Goal: Transaction & Acquisition: Book appointment/travel/reservation

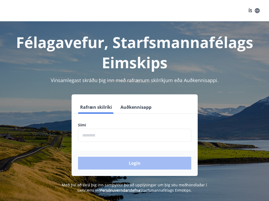
click at [105, 144] on form "Rafræn skilríki Auðkennisapp Sími ​ Login" at bounding box center [135, 138] width 126 height 75
click at [99, 137] on input "phone" at bounding box center [134, 135] width 113 height 13
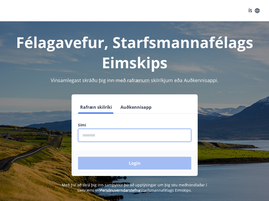
type input "********"
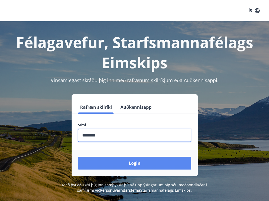
click at [100, 166] on button "Login" at bounding box center [134, 163] width 113 height 13
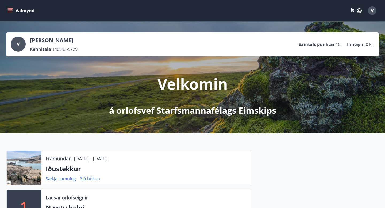
click at [9, 11] on icon "menu" at bounding box center [11, 10] width 6 height 1
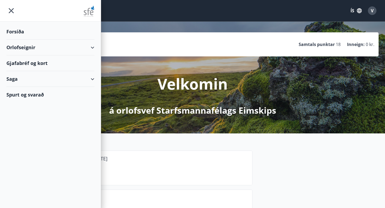
click at [93, 46] on div "Orlofseignir" at bounding box center [50, 48] width 88 height 16
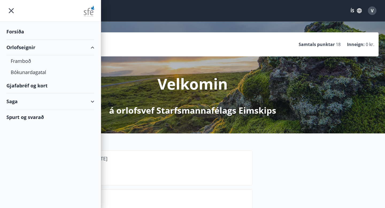
click at [350, 11] on button "ÍS" at bounding box center [355, 11] width 17 height 10
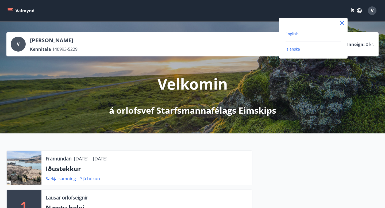
click at [296, 35] on span "English" at bounding box center [291, 33] width 13 height 5
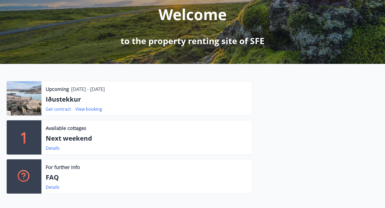
scroll to position [71, 0]
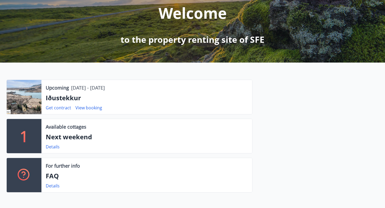
click at [53, 150] on div "Details" at bounding box center [55, 146] width 18 height 6
click at [53, 146] on link "Details" at bounding box center [53, 147] width 14 height 6
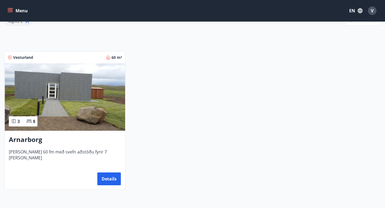
scroll to position [83, 0]
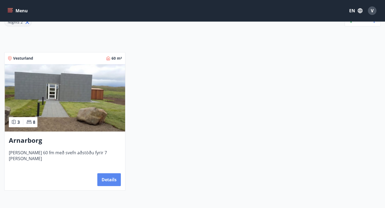
click at [109, 176] on button "Details" at bounding box center [109, 179] width 24 height 13
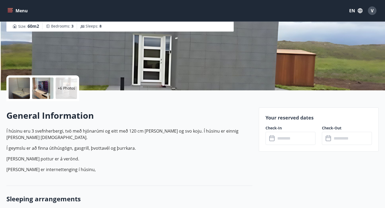
scroll to position [70, 0]
click at [298, 143] on input "text" at bounding box center [295, 137] width 40 height 13
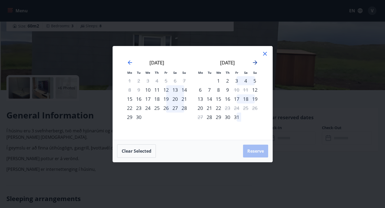
click at [255, 61] on icon "Move forward to switch to the next month." at bounding box center [255, 62] width 4 height 4
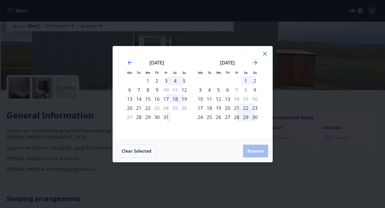
click at [158, 98] on div "16" at bounding box center [156, 98] width 9 height 9
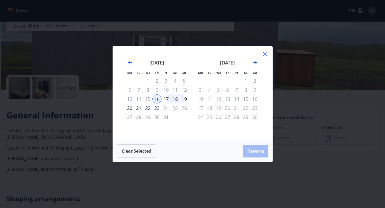
click at [184, 98] on div "19" at bounding box center [184, 98] width 9 height 9
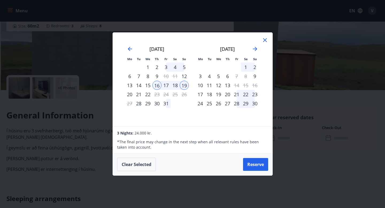
click at [157, 86] on div "16" at bounding box center [156, 85] width 9 height 9
click at [131, 94] on div "20" at bounding box center [129, 94] width 9 height 9
click at [185, 86] on div "19" at bounding box center [184, 85] width 9 height 9
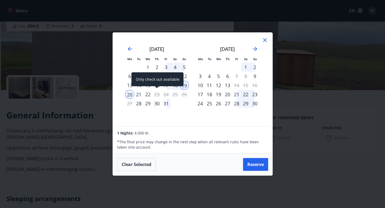
click at [166, 85] on div "Only check out available" at bounding box center [157, 79] width 52 height 14
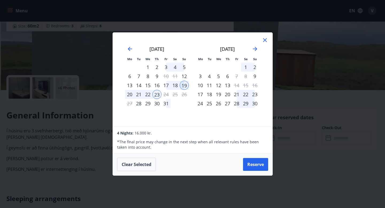
click at [159, 85] on div "16" at bounding box center [156, 85] width 9 height 9
click at [182, 84] on div "19" at bounding box center [184, 85] width 9 height 9
click at [249, 165] on button "Reserve" at bounding box center [255, 164] width 25 height 13
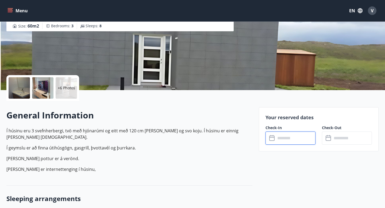
type input "******"
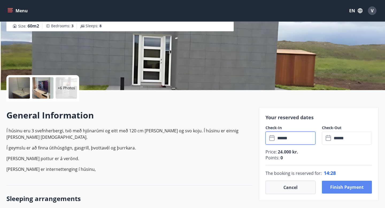
click at [342, 187] on button "Finish payment" at bounding box center [347, 187] width 50 height 13
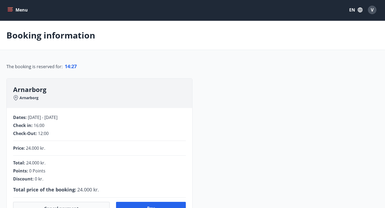
scroll to position [70, 0]
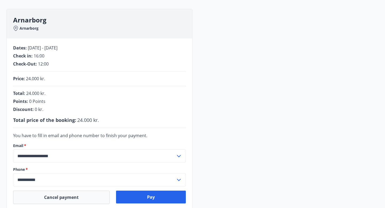
drag, startPoint x: 29, startPoint y: 49, endPoint x: 86, endPoint y: 50, distance: 56.4
click at [86, 50] on div "Dates : 16.10.2025 - 19.10.2025" at bounding box center [99, 48] width 173 height 6
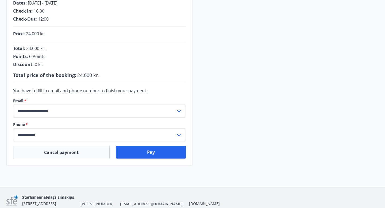
scroll to position [120, 0]
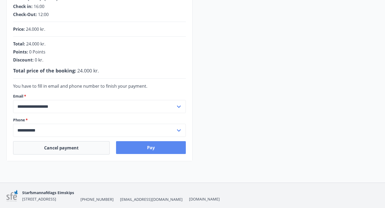
click at [145, 149] on button "Pay" at bounding box center [151, 147] width 70 height 13
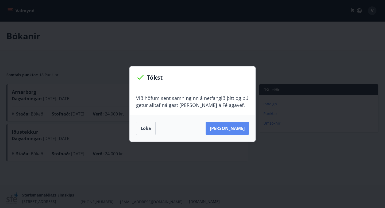
click at [226, 130] on button "Sjá samning" at bounding box center [226, 128] width 43 height 13
